Goal: Transaction & Acquisition: Obtain resource

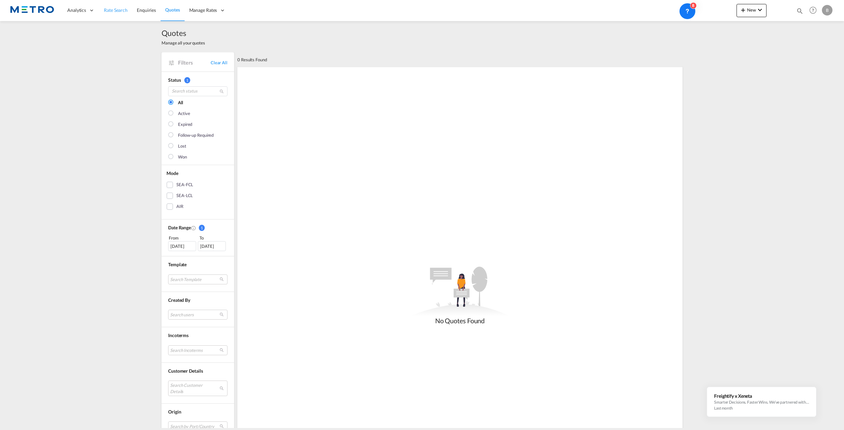
click at [120, 10] on span "Rate Search" at bounding box center [116, 10] width 24 height 6
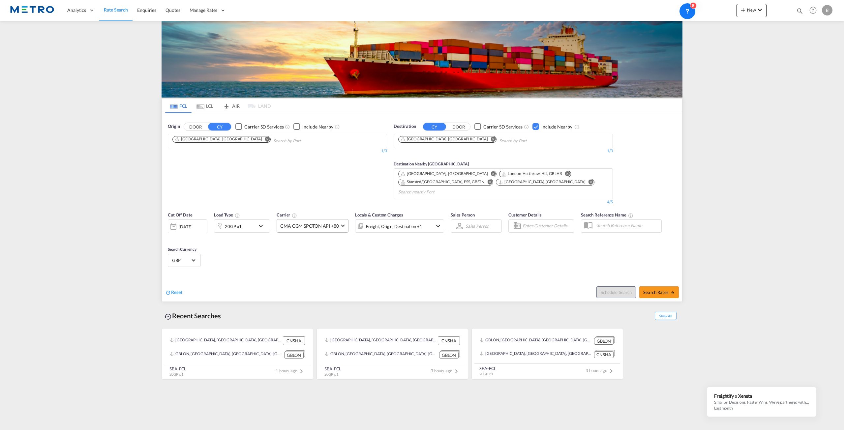
click at [344, 220] on md-select-value "CMA CGM SPOTON API +80" at bounding box center [312, 226] width 71 height 13
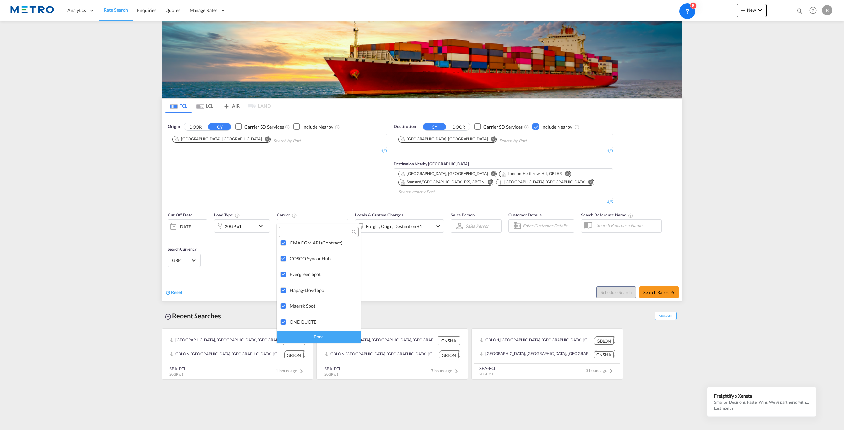
scroll to position [33, 0]
click at [462, 246] on md-backdrop at bounding box center [422, 215] width 844 height 430
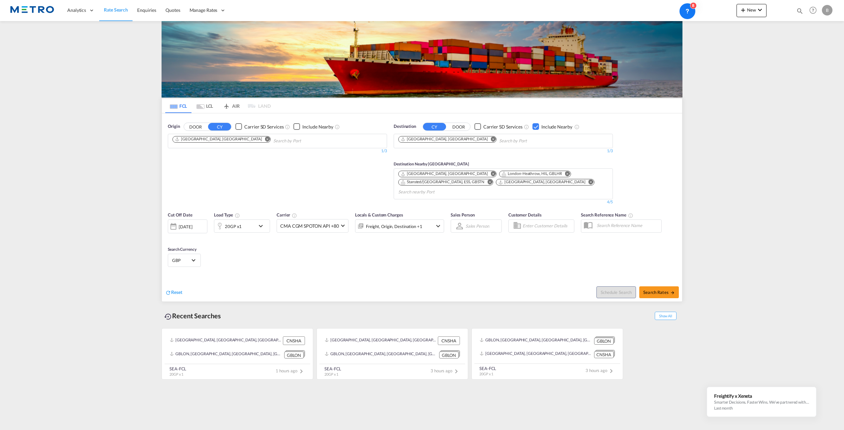
click at [437, 222] on md-icon "icon-chevron-down" at bounding box center [438, 226] width 8 height 8
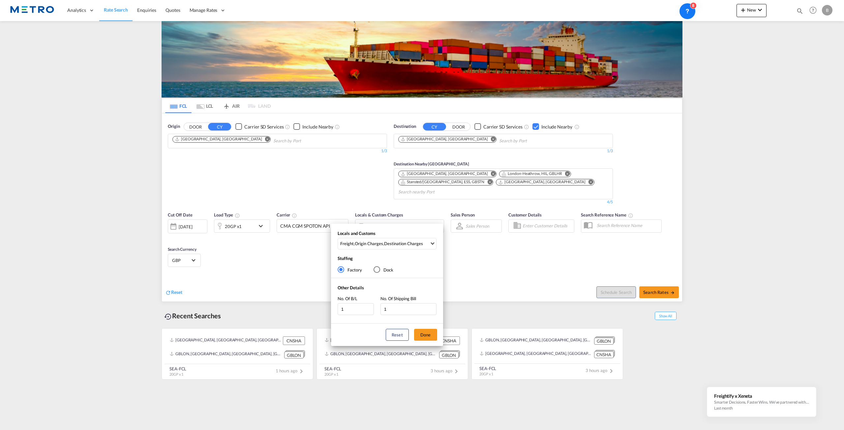
click at [658, 279] on div "Locals and Customs Freight , Origin Charges , Destination Charges Clear All Sel…" at bounding box center [422, 215] width 844 height 430
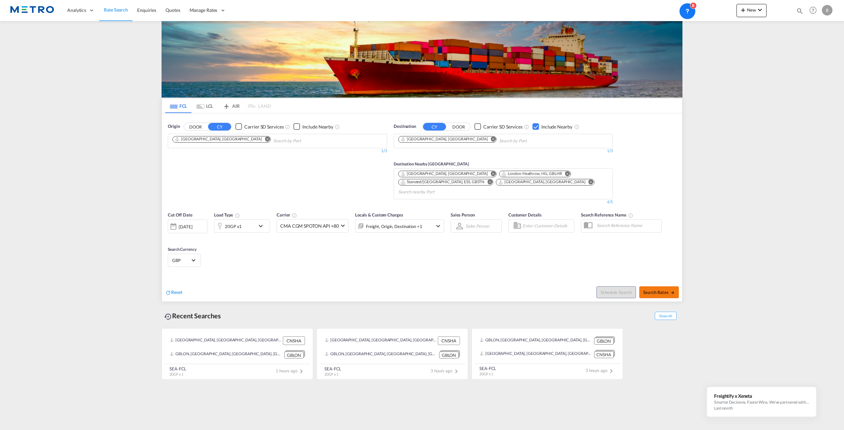
click at [666, 290] on span "Search Rates" at bounding box center [660, 292] width 32 height 5
type input "CNSHA to GBLON / [DATE]"
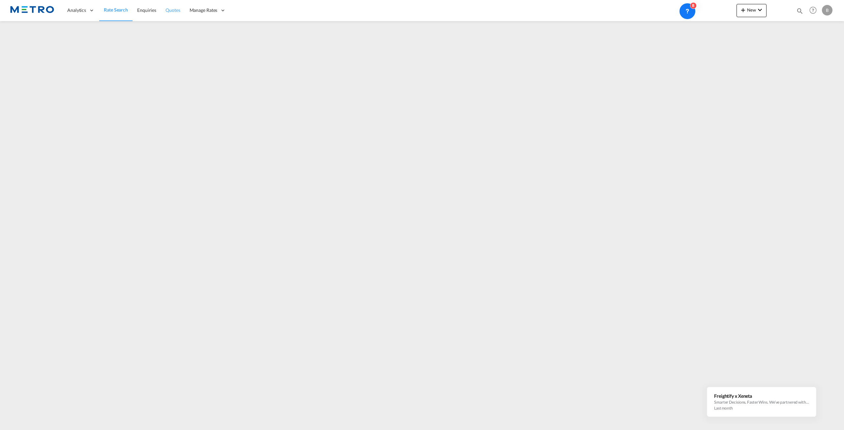
click at [179, 14] on link "Quotes" at bounding box center [173, 10] width 24 height 21
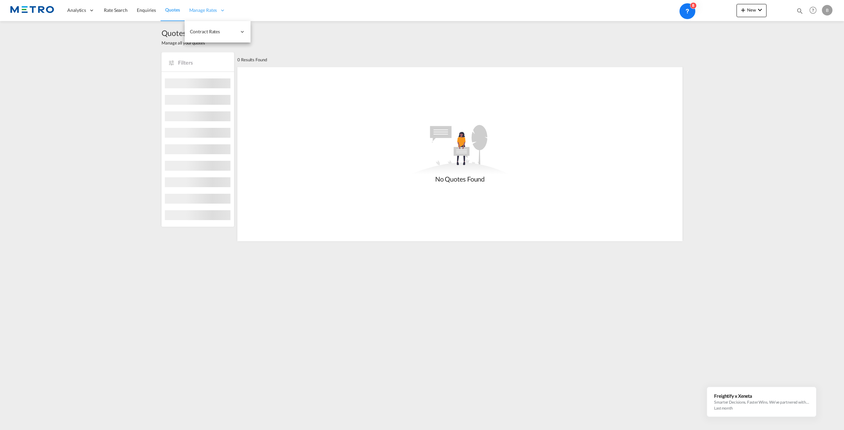
click at [211, 11] on span "Manage Rates" at bounding box center [203, 10] width 28 height 7
click at [218, 33] on span "Contract Rates" at bounding box center [213, 31] width 47 height 7
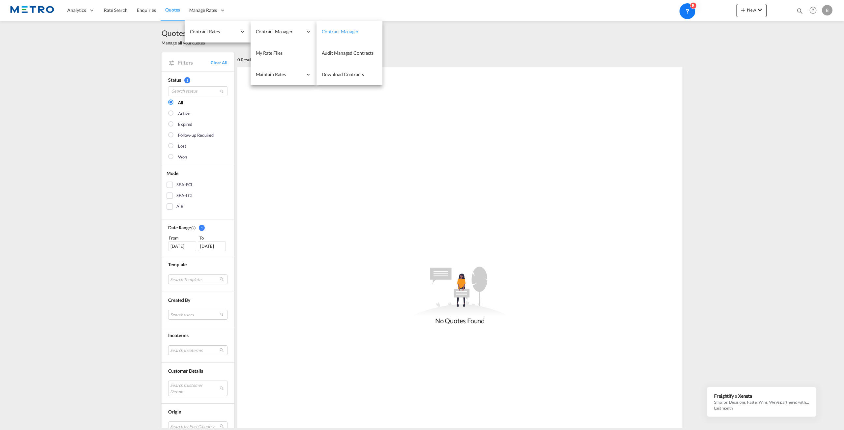
click at [334, 35] on link "Contract Manager" at bounding box center [350, 31] width 66 height 21
